Goal: Complete application form

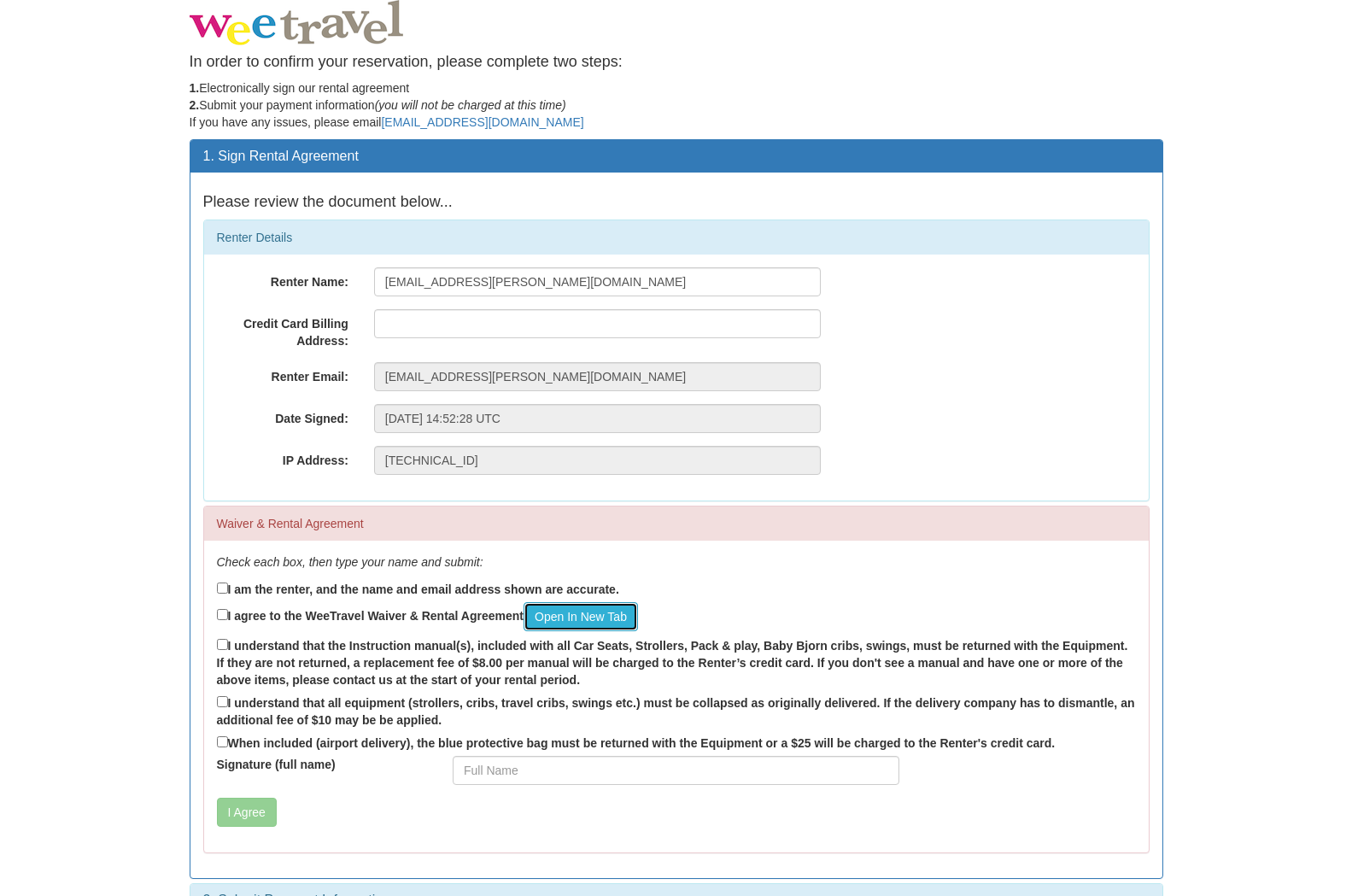
click at [593, 618] on link "Open In New Tab" at bounding box center [580, 617] width 114 height 29
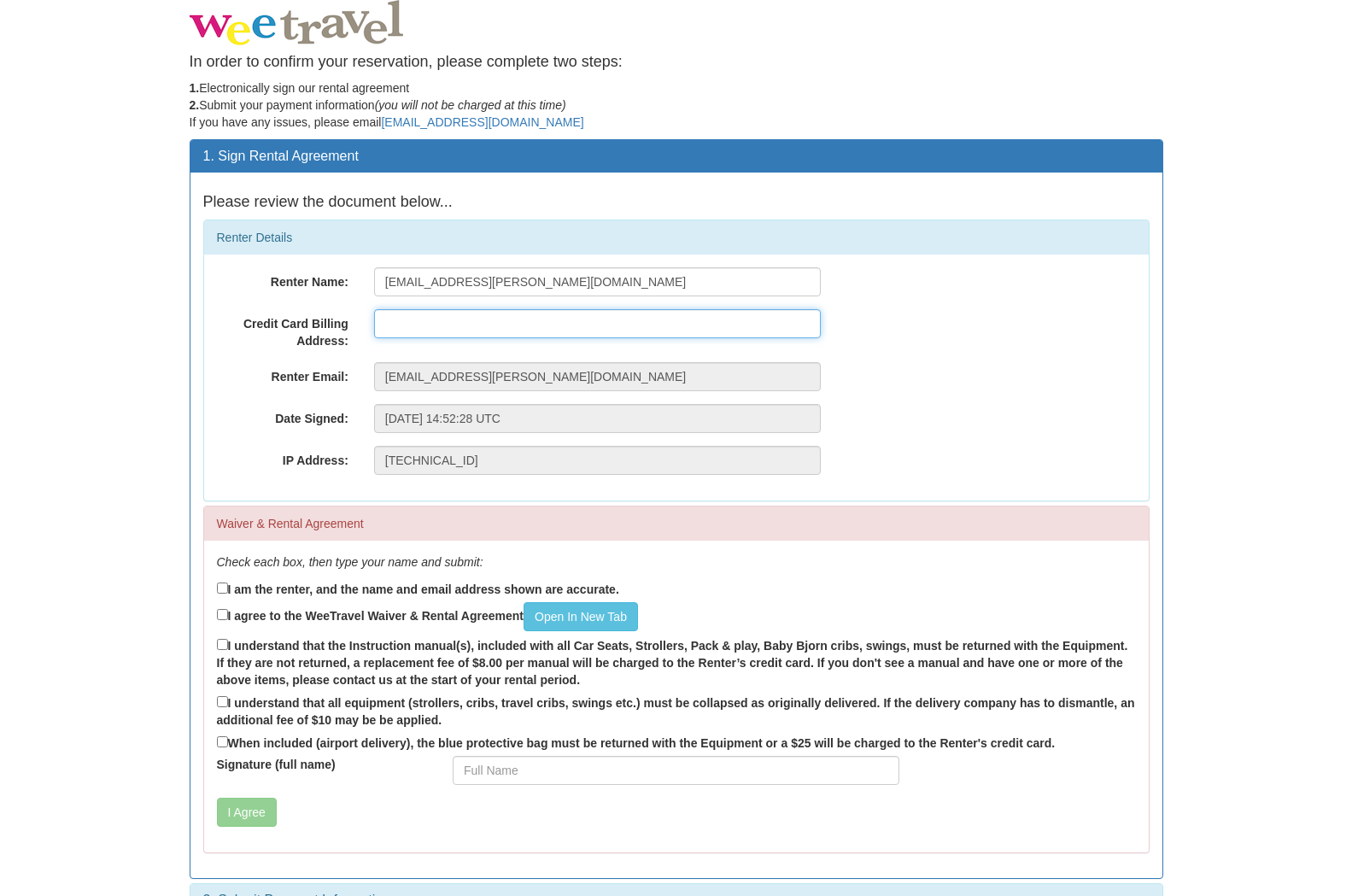
click at [424, 313] on input "text" at bounding box center [598, 323] width 446 height 29
type input "1191"
type input "fraser simmons"
type input "1191 Miller Road B"
click at [217, 797] on button "I Agree" at bounding box center [247, 812] width 60 height 29
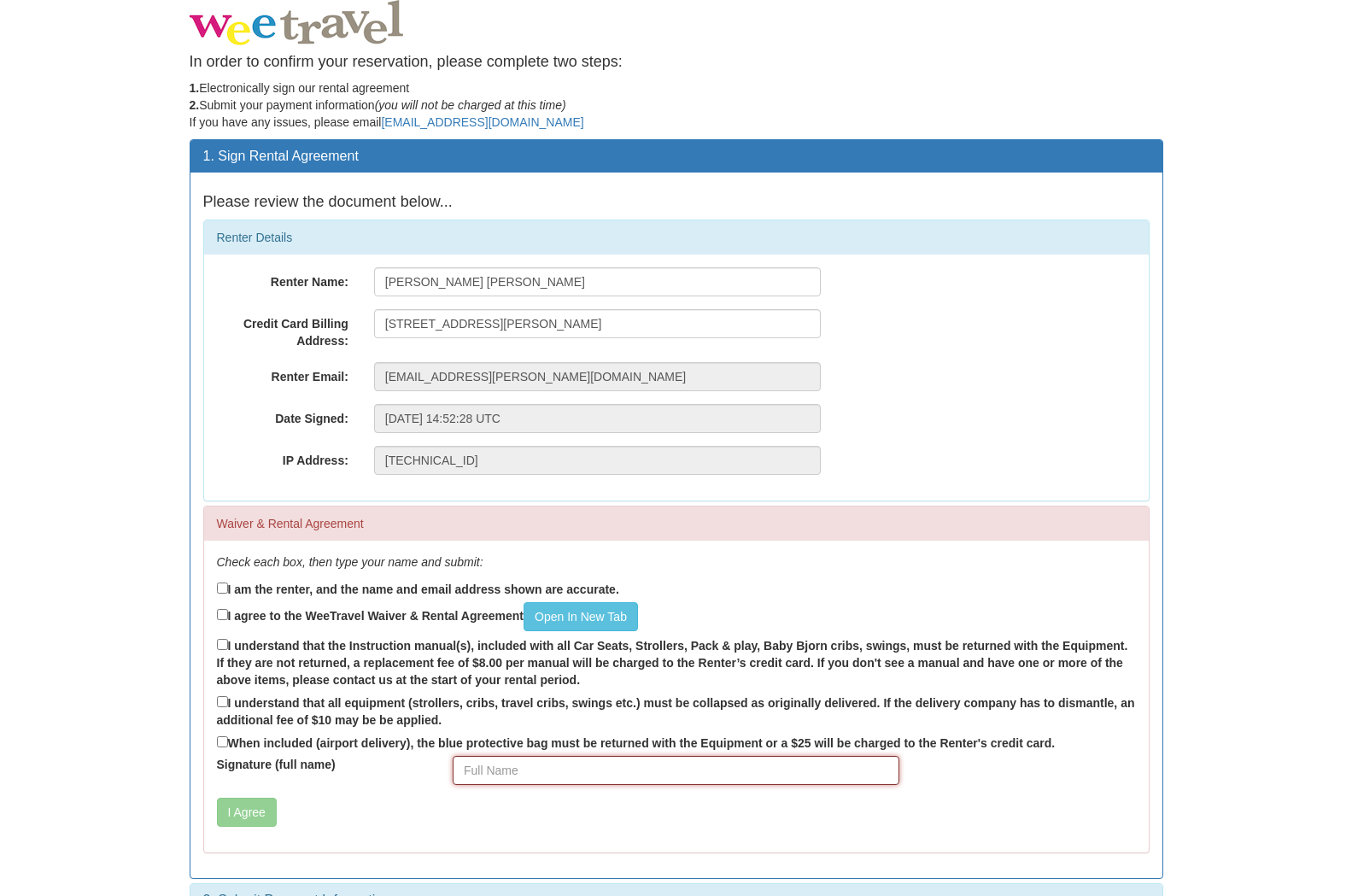
scroll to position [38, 0]
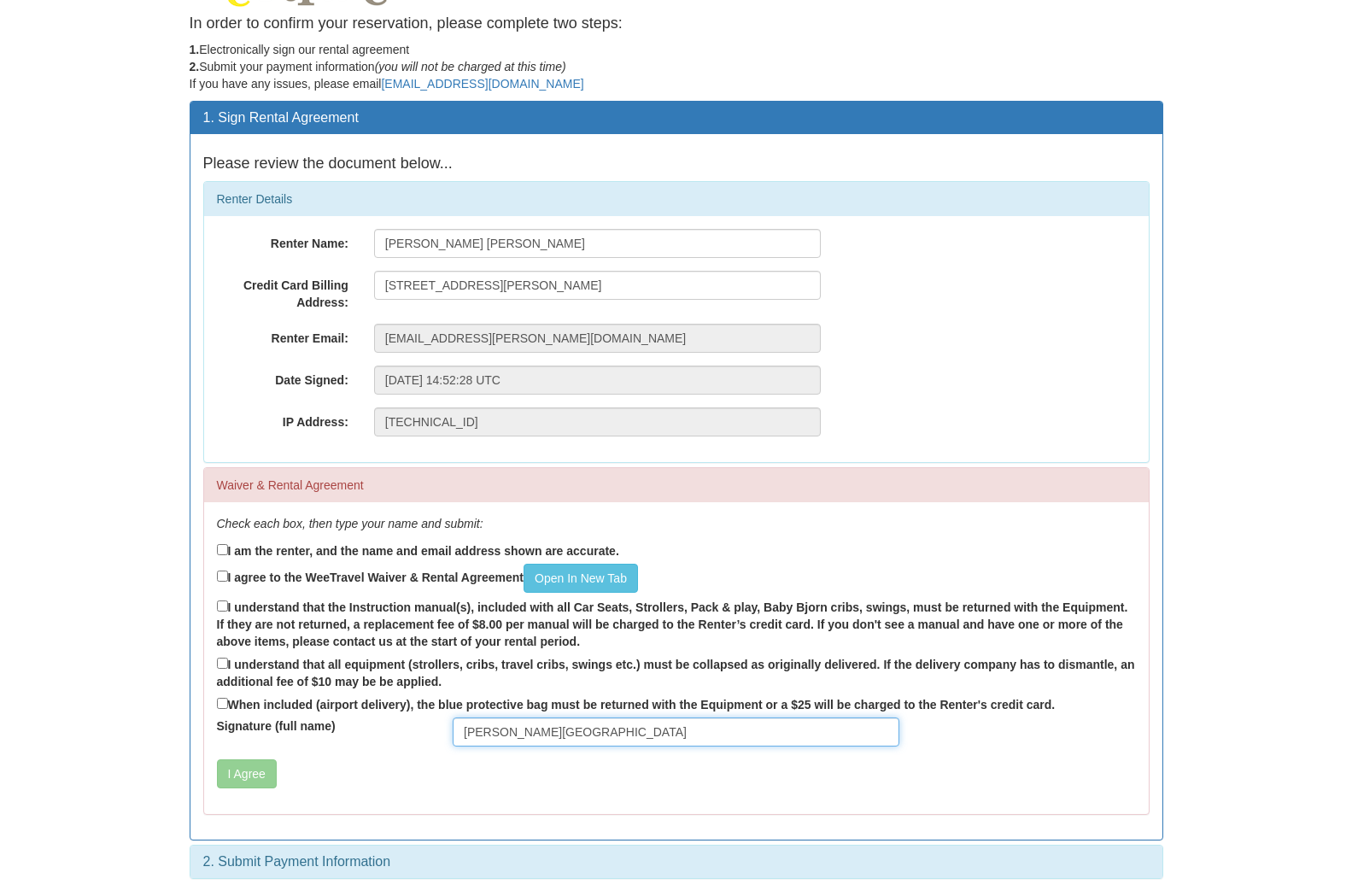
type input "owen Island"
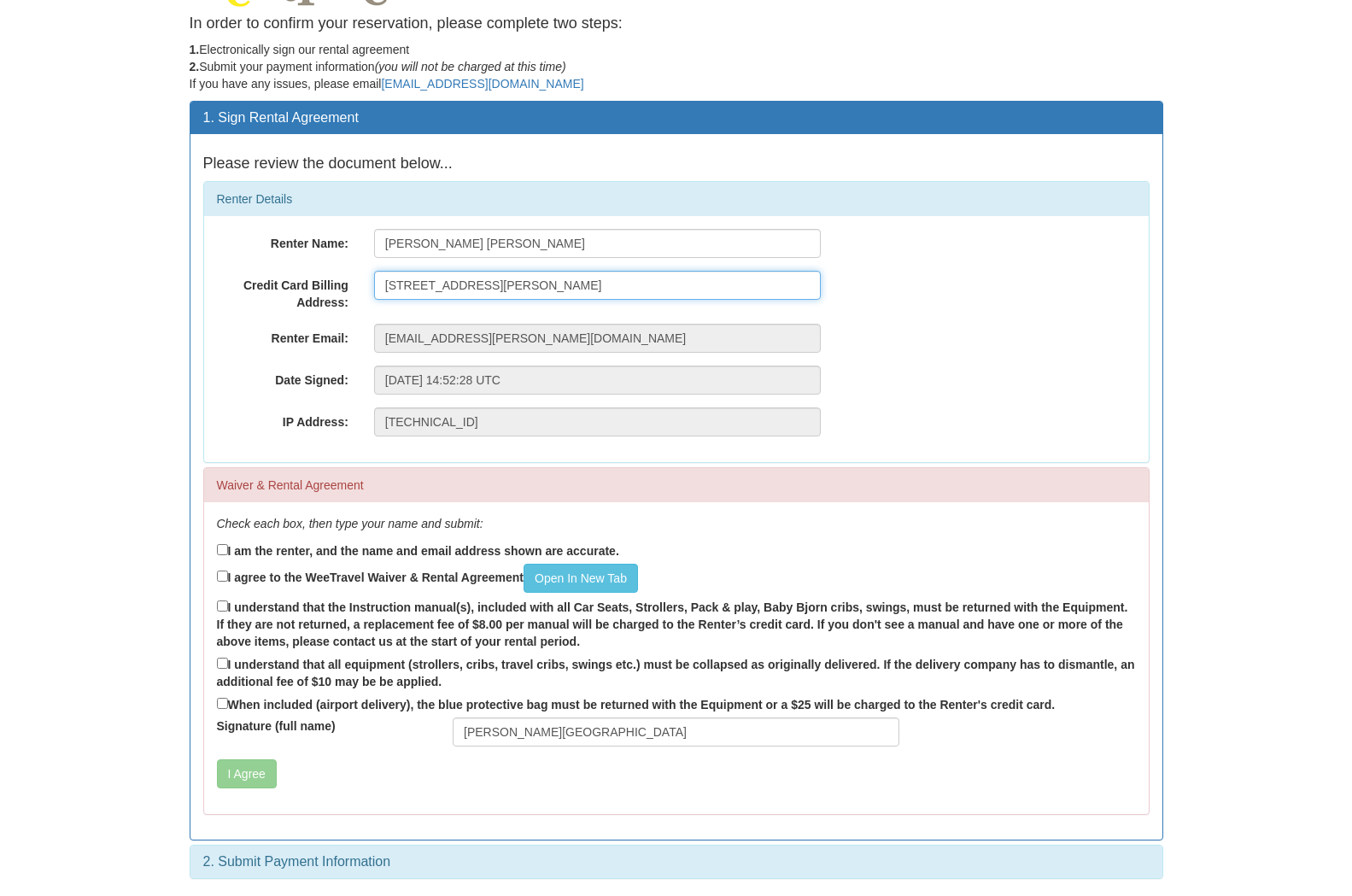
click at [487, 282] on input "1191 Miller Road B" at bounding box center [598, 285] width 446 height 29
type input "1191 Miller Road Bowen Island BC V0N1G1"
click at [223, 546] on input "I am the renter, and the name and email address shown are accurate." at bounding box center [222, 549] width 11 height 11
checkbox input "true"
drag, startPoint x: 222, startPoint y: 573, endPoint x: 232, endPoint y: 580, distance: 12.2
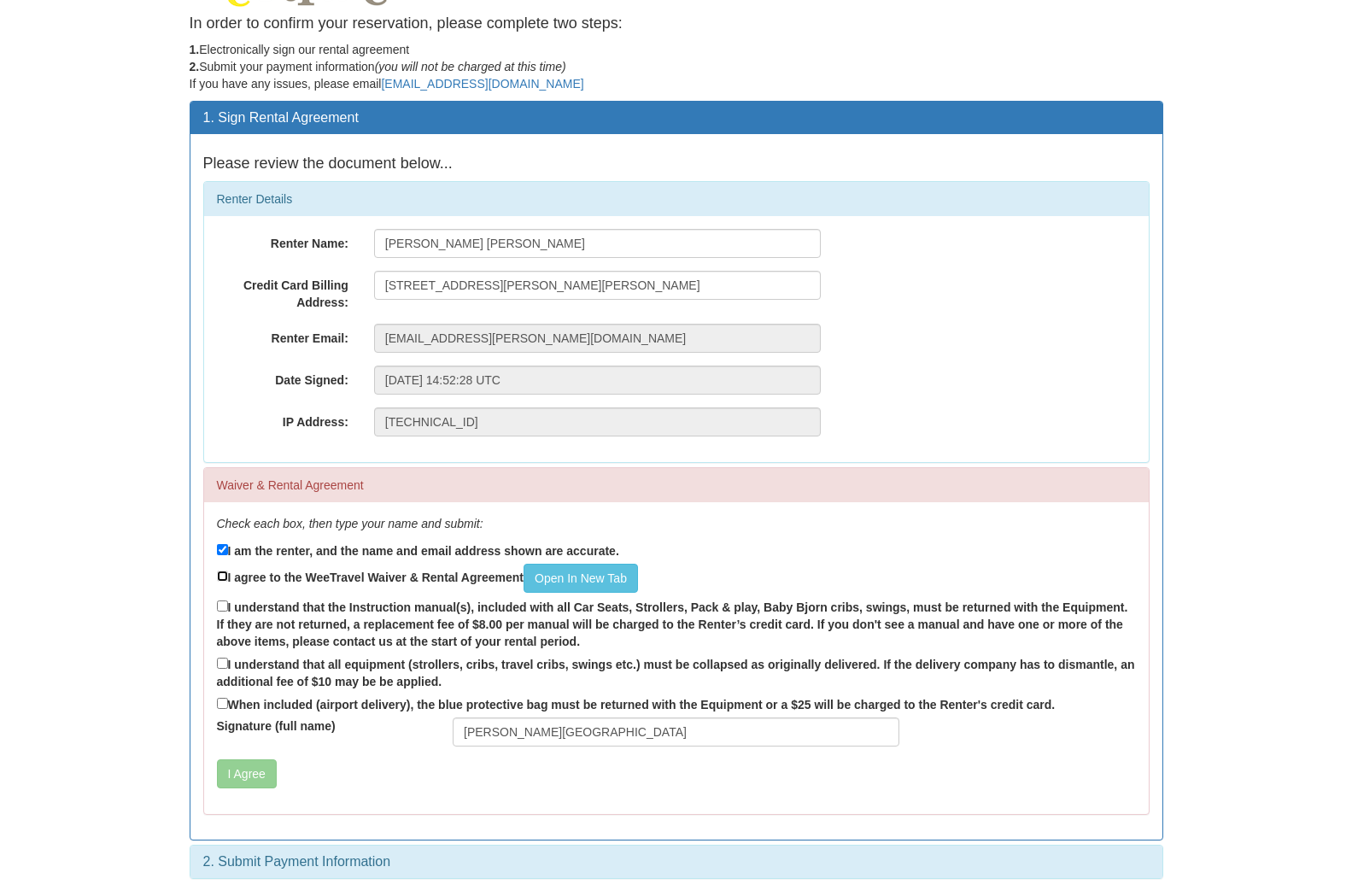
click at [222, 574] on input "I agree to the WeeTravel Waiver & Rental Agreement Open In New Tab" at bounding box center [222, 576] width 11 height 11
checkbox input "true"
click at [223, 602] on input "I understand that the Instruction manual(s), included with all Car Seats, Strol…" at bounding box center [222, 605] width 11 height 11
checkbox input "true"
click at [223, 664] on input "I understand that all equipment (strollers, cribs, travel cribs, swings etc.) m…" at bounding box center [222, 662] width 11 height 11
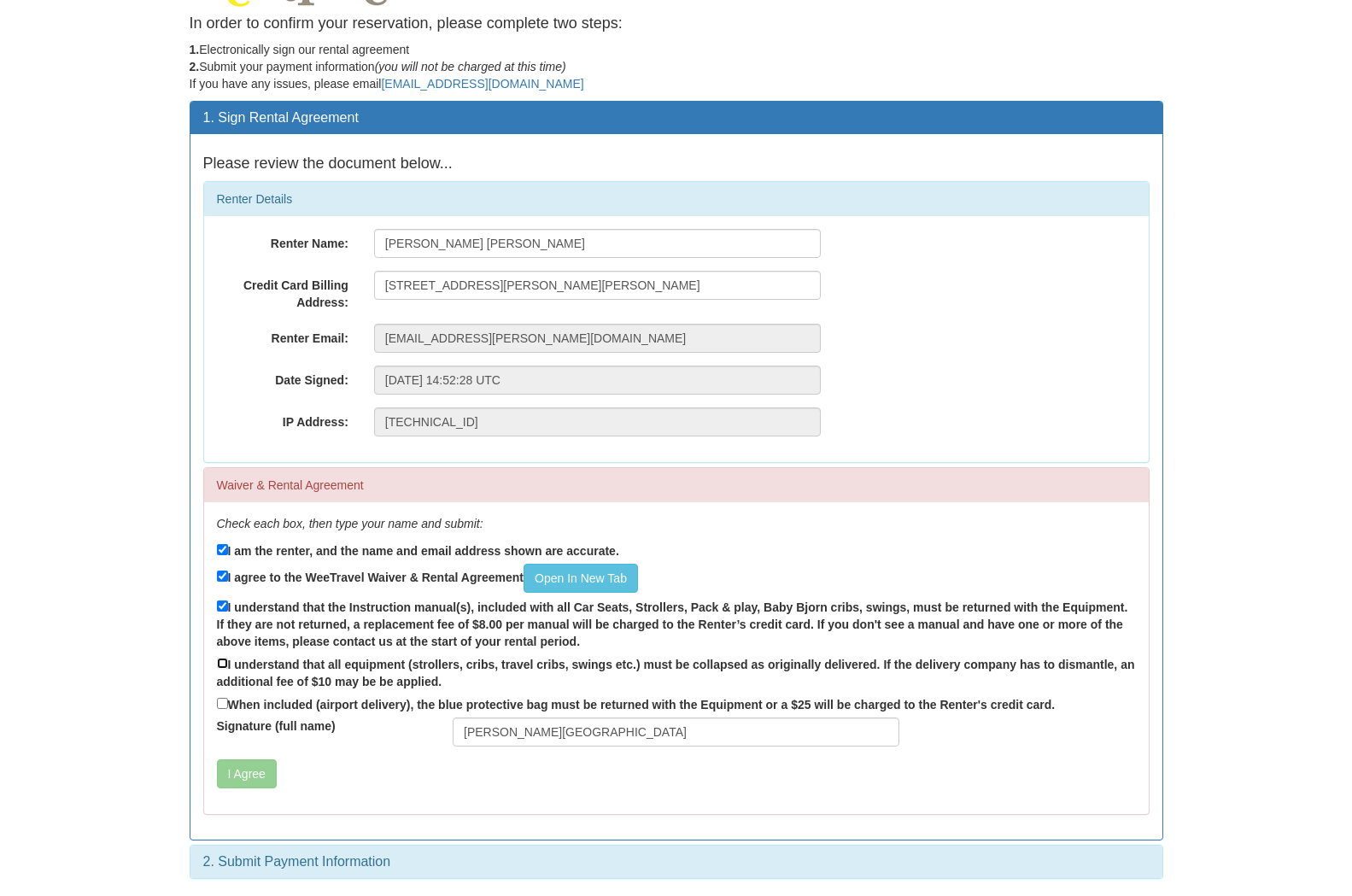
checkbox input "true"
click at [224, 705] on input "When included (airport delivery), the blue protective bag must be returned with…" at bounding box center [222, 703] width 11 height 11
checkbox input "true"
click at [501, 733] on input "owen Island" at bounding box center [676, 732] width 446 height 29
drag, startPoint x: 550, startPoint y: 731, endPoint x: 281, endPoint y: 732, distance: 269.0
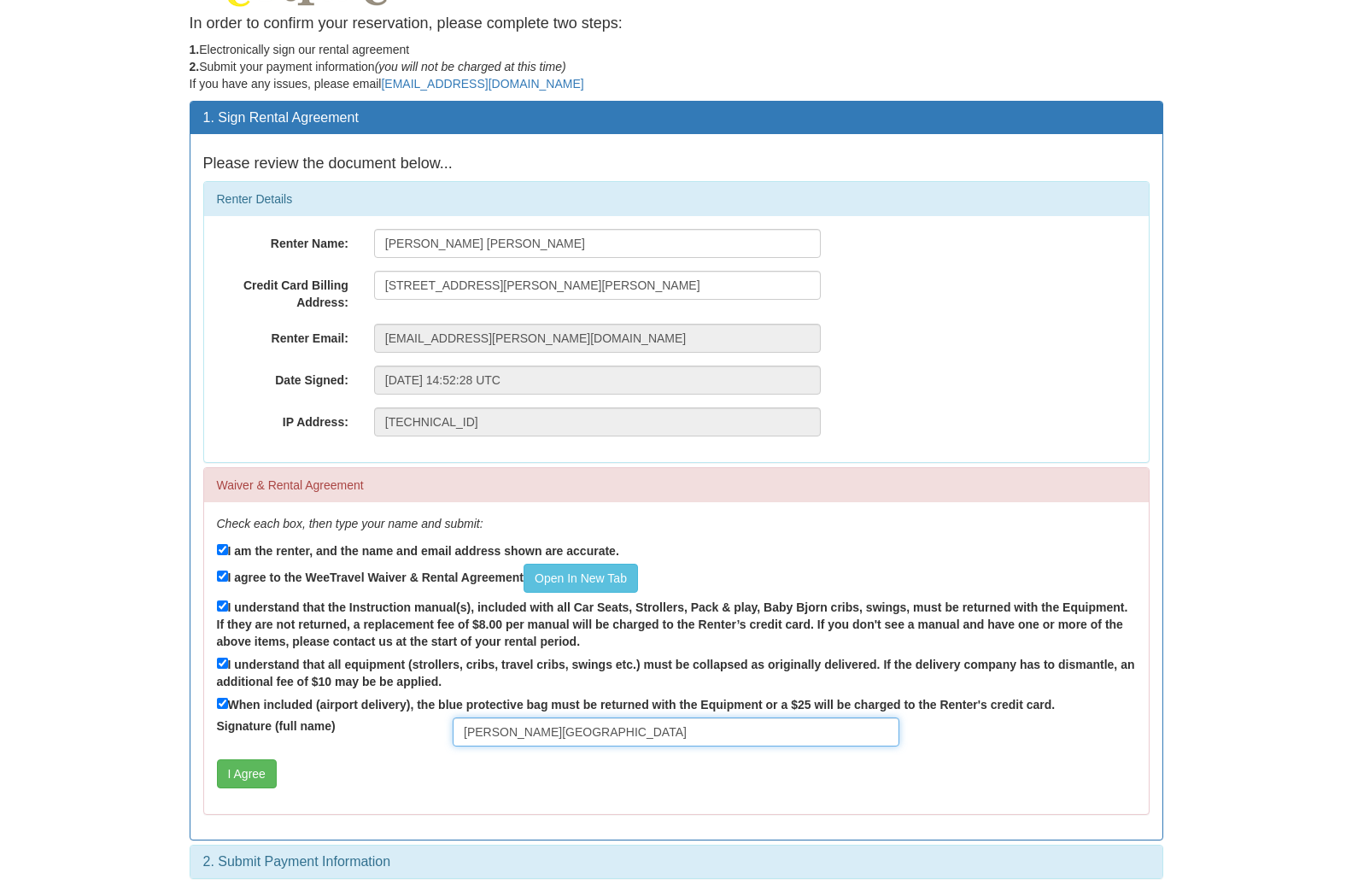
click at [452, 734] on input "owen Island" at bounding box center [676, 732] width 446 height 29
type input "f"
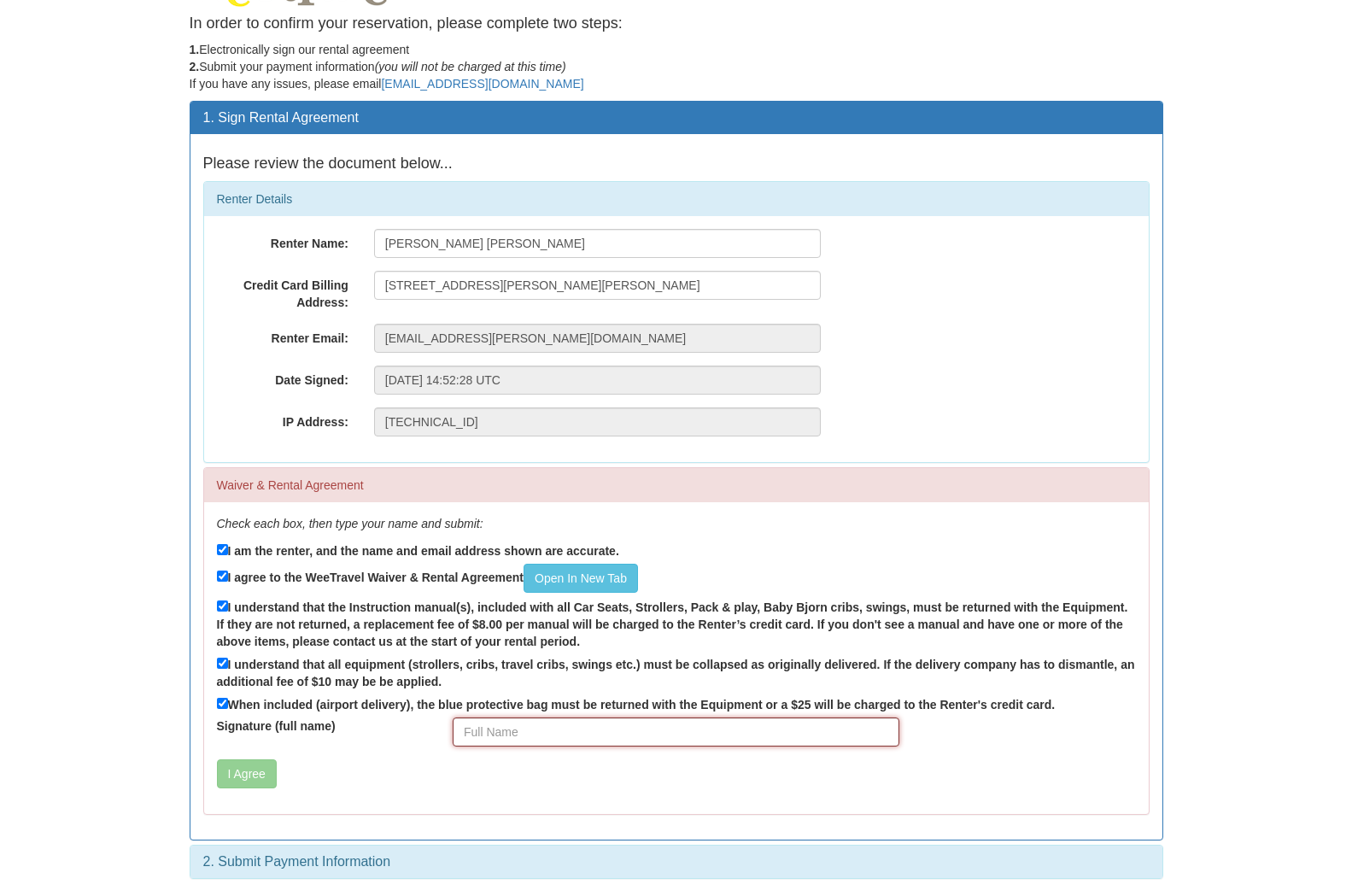
type input "f"
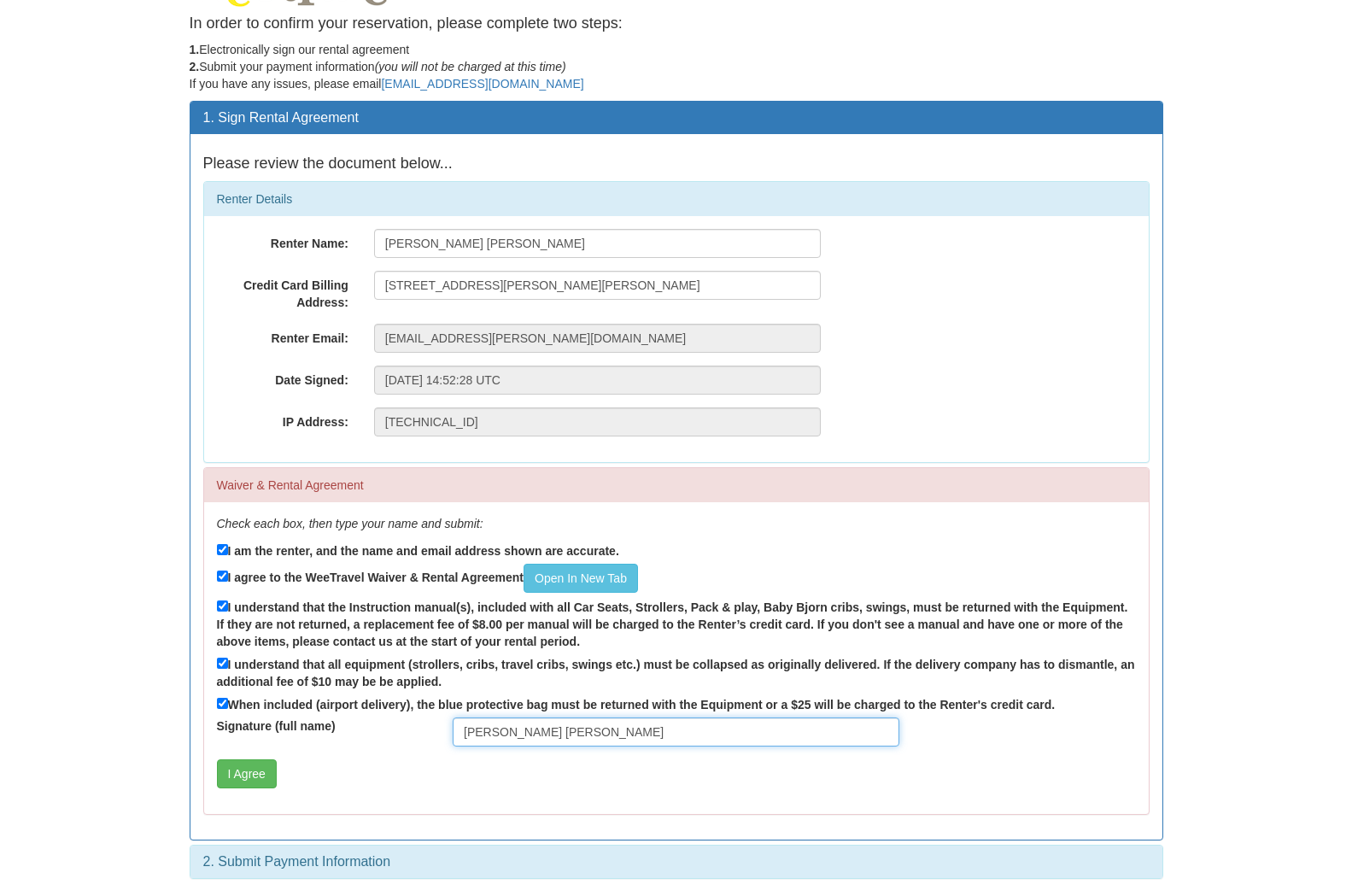
type input "Fraser Simmons"
click at [247, 778] on button "I Agree" at bounding box center [247, 774] width 60 height 29
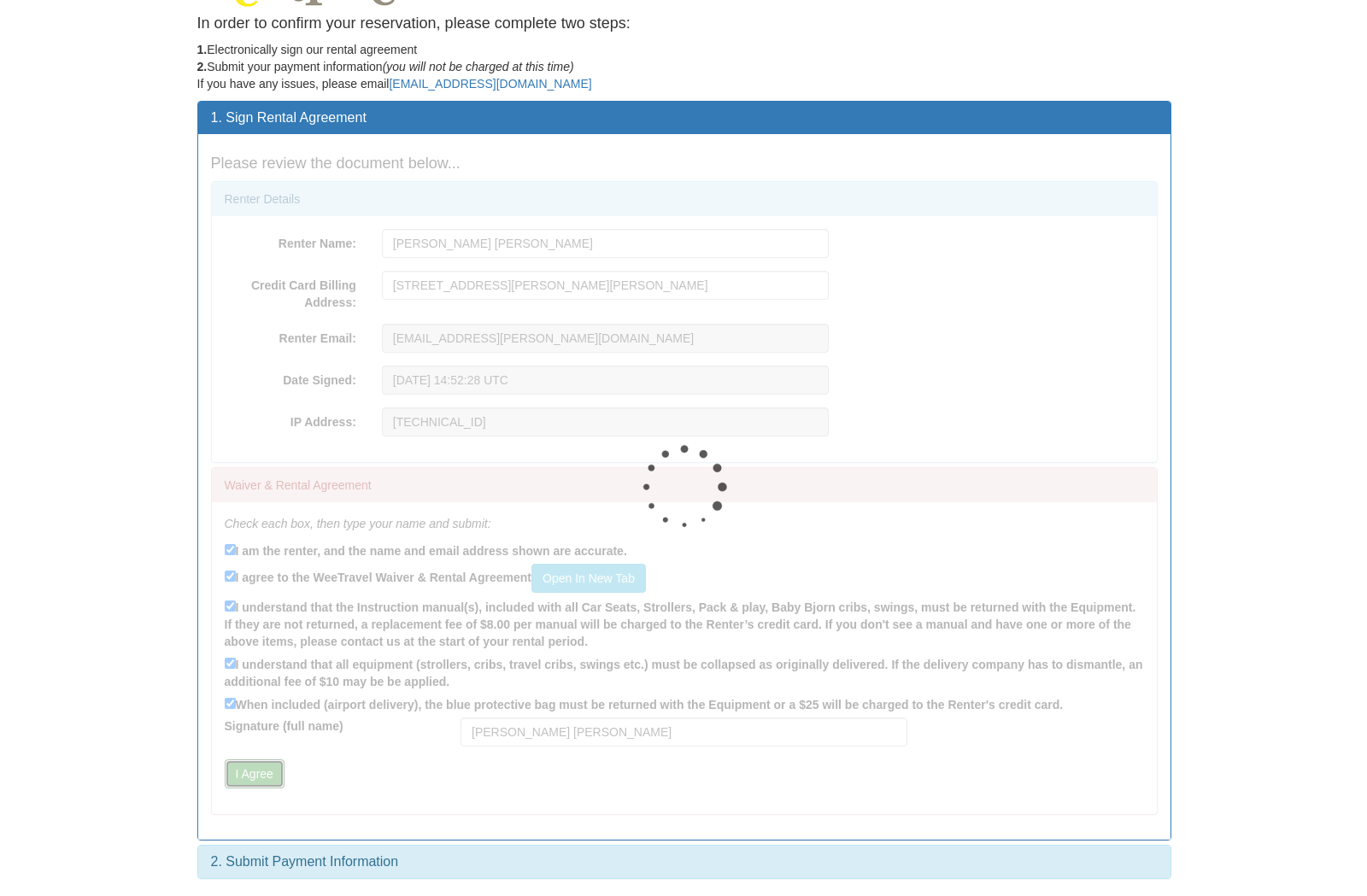
scroll to position [0, 0]
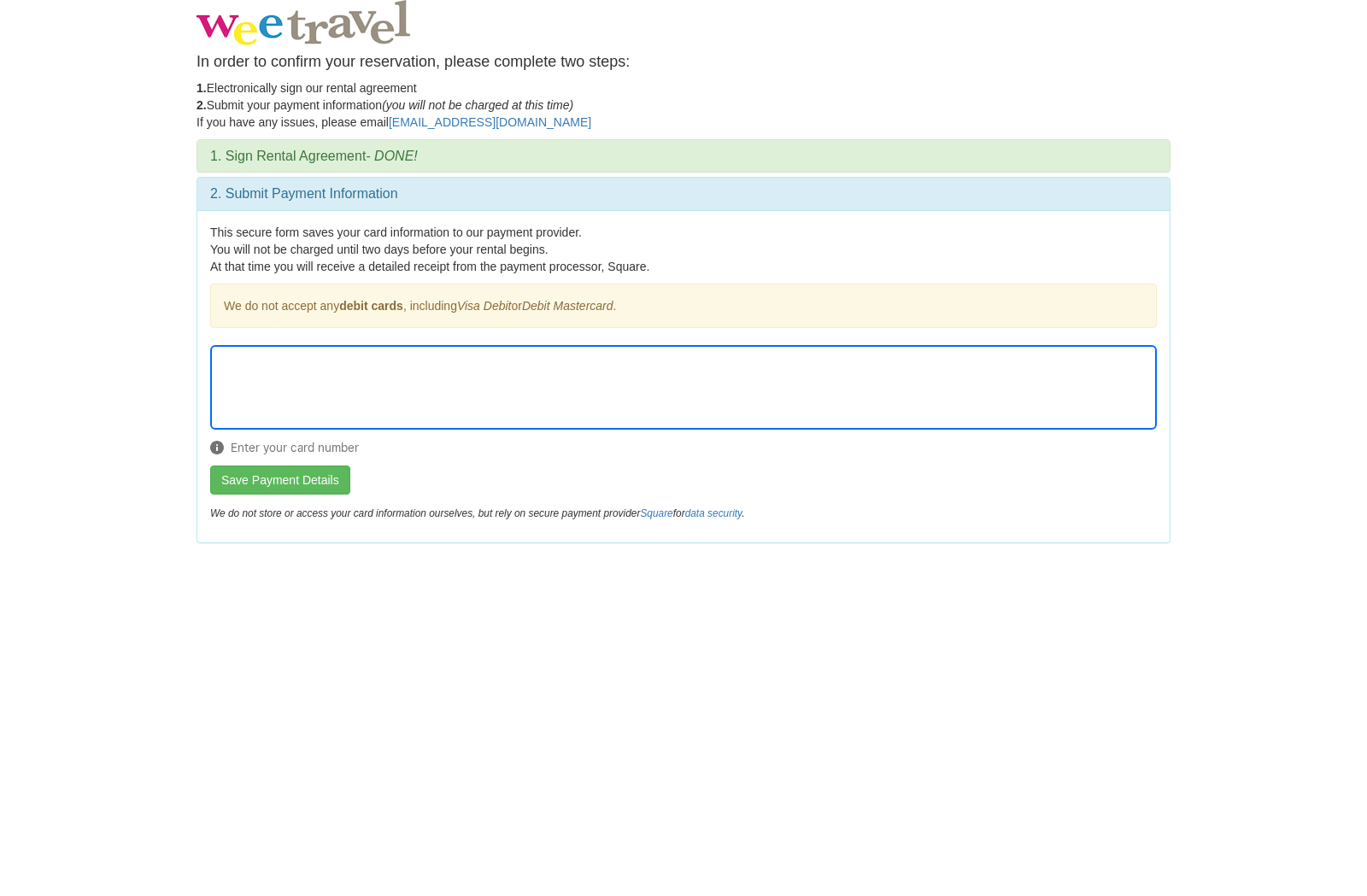
click at [836, 471] on form "Enter your card number Save Payment Details" at bounding box center [684, 419] width 947 height 150
click at [259, 477] on button "Save Payment Details" at bounding box center [280, 480] width 140 height 29
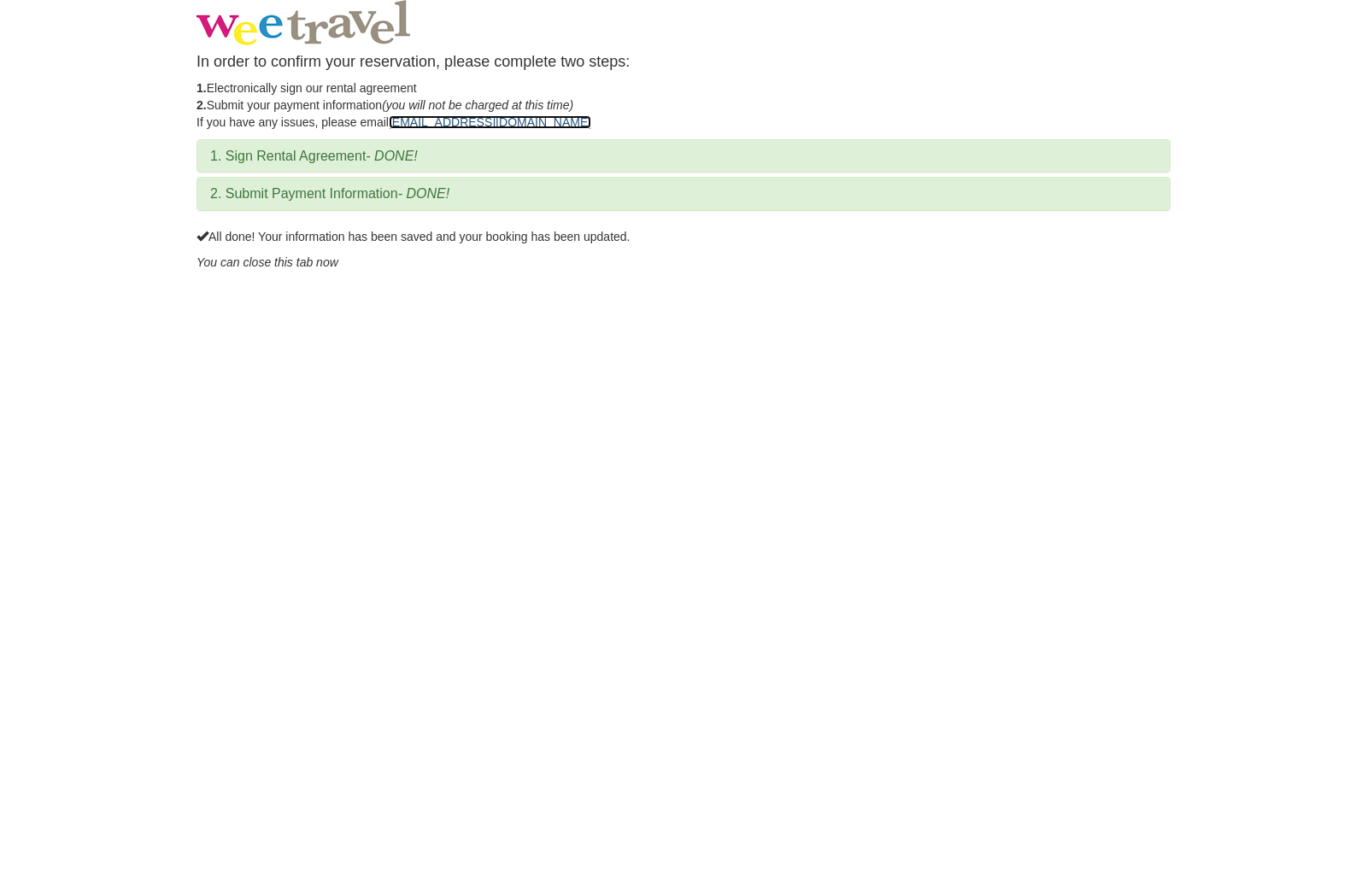
click at [445, 123] on link "[EMAIL_ADDRESS][DOMAIN_NAME]" at bounding box center [490, 122] width 202 height 14
